Goal: Information Seeking & Learning: Learn about a topic

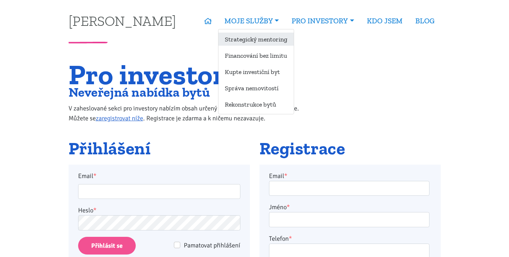
click at [256, 40] on link "Strategický mentoring" at bounding box center [255, 39] width 75 height 13
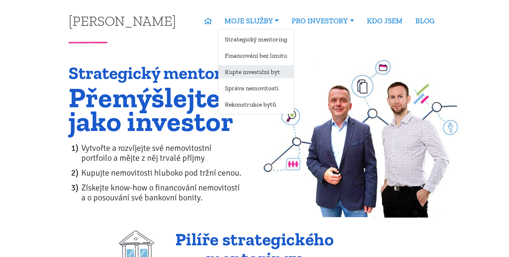
click at [254, 73] on link "Kupte investiční byt" at bounding box center [255, 71] width 75 height 13
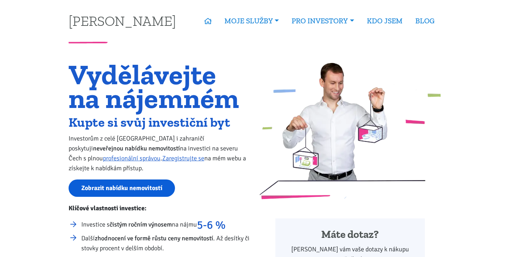
click at [137, 189] on link "Zobrazit nabídku nemovitostí" at bounding box center [122, 187] width 106 height 17
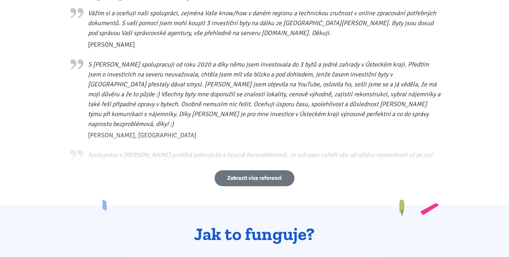
scroll to position [386, 0]
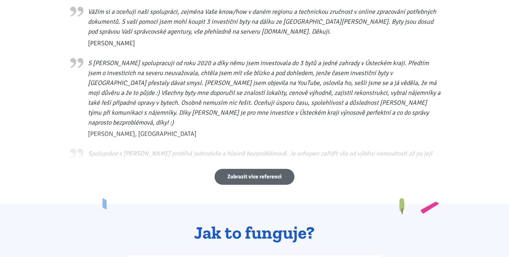
click at [257, 180] on link "Zobrazit více referencí" at bounding box center [254, 177] width 80 height 16
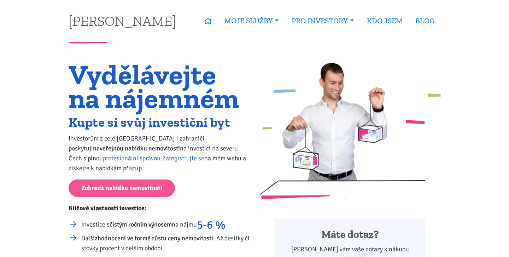
scroll to position [0, 0]
